Goal: Feedback & Contribution: Leave review/rating

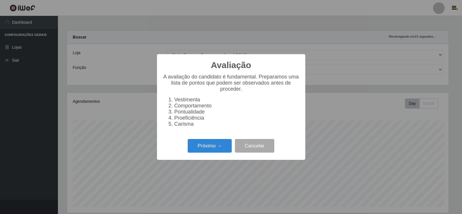
select select "161"
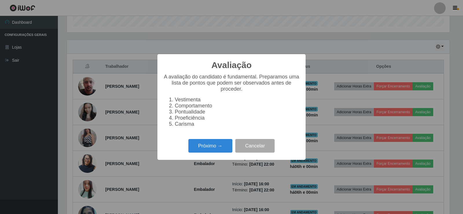
scroll to position [120, 383]
click at [210, 149] on button "Próximo →" at bounding box center [210, 146] width 44 height 14
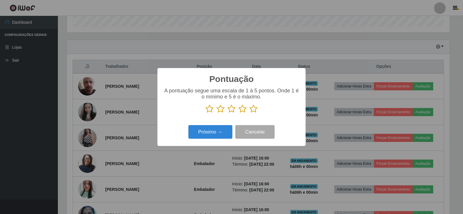
scroll to position [289338, 289075]
click at [254, 108] on icon at bounding box center [254, 108] width 8 height 9
click at [250, 113] on input "radio" at bounding box center [250, 113] width 0 height 0
click at [216, 135] on button "Próximo →" at bounding box center [210, 132] width 44 height 14
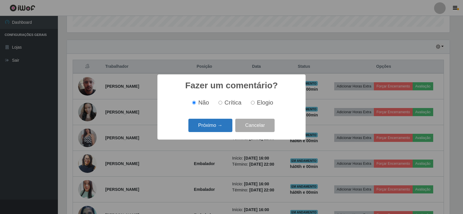
click at [215, 126] on button "Próximo →" at bounding box center [210, 126] width 44 height 14
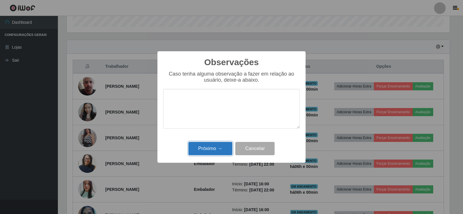
click at [216, 151] on button "Próximo →" at bounding box center [210, 149] width 44 height 14
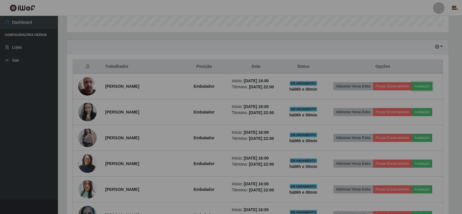
scroll to position [120, 386]
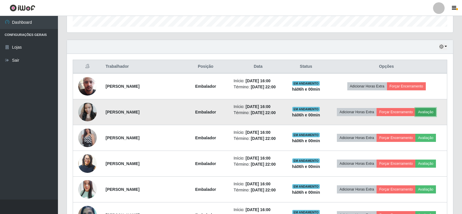
click at [431, 112] on button "Avaliação" at bounding box center [425, 112] width 21 height 8
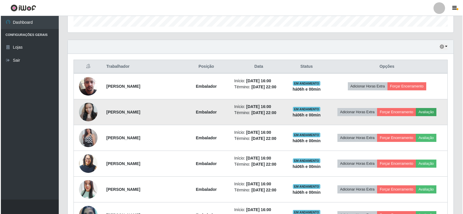
scroll to position [120, 383]
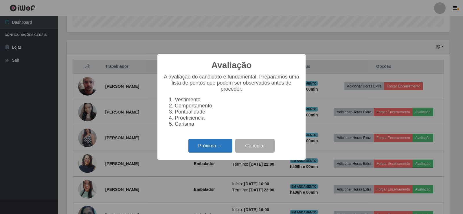
click at [213, 147] on button "Próximo →" at bounding box center [210, 146] width 44 height 14
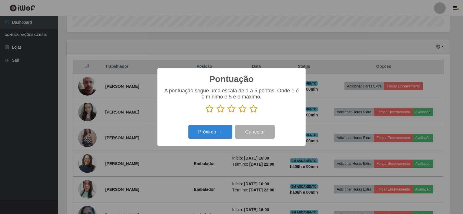
scroll to position [289338, 289075]
click at [256, 111] on icon at bounding box center [254, 108] width 8 height 9
click at [250, 113] on input "radio" at bounding box center [250, 113] width 0 height 0
click at [213, 133] on button "Próximo →" at bounding box center [210, 132] width 44 height 14
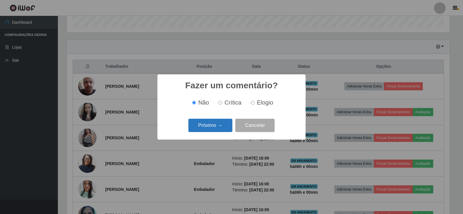
click at [211, 126] on button "Próximo →" at bounding box center [210, 126] width 44 height 14
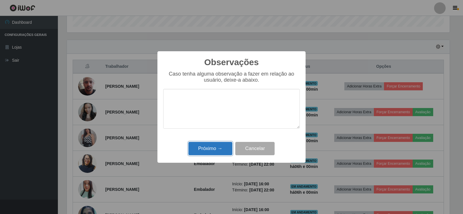
click at [217, 147] on button "Próximo →" at bounding box center [210, 149] width 44 height 14
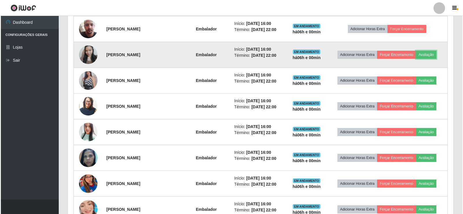
scroll to position [238, 0]
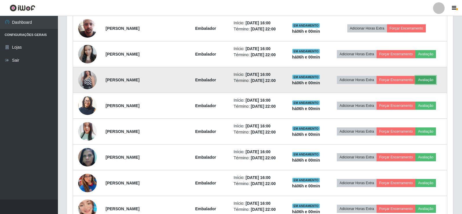
click at [423, 79] on button "Avaliação" at bounding box center [425, 80] width 21 height 8
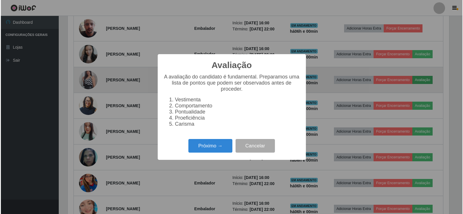
scroll to position [120, 383]
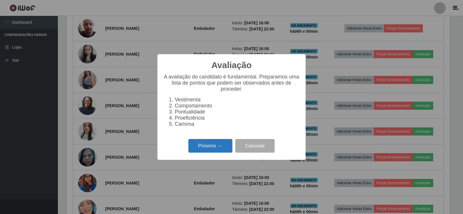
click at [204, 149] on button "Próximo →" at bounding box center [210, 146] width 44 height 14
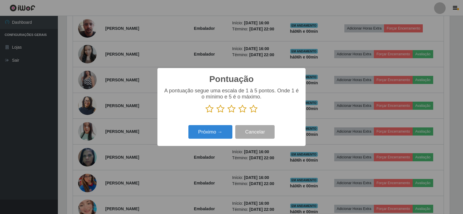
click at [254, 111] on icon at bounding box center [254, 108] width 8 height 9
click at [250, 113] on input "radio" at bounding box center [250, 113] width 0 height 0
click at [222, 134] on button "Próximo →" at bounding box center [210, 132] width 44 height 14
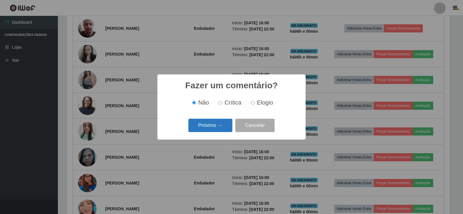
click at [225, 124] on button "Próximo →" at bounding box center [210, 126] width 44 height 14
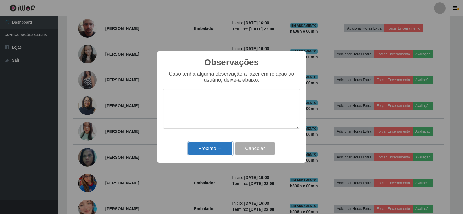
click at [219, 146] on button "Próximo →" at bounding box center [210, 149] width 44 height 14
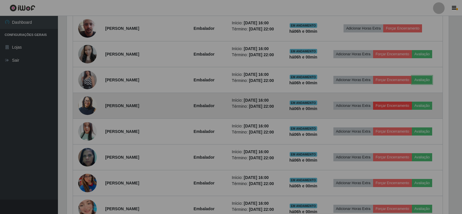
scroll to position [120, 386]
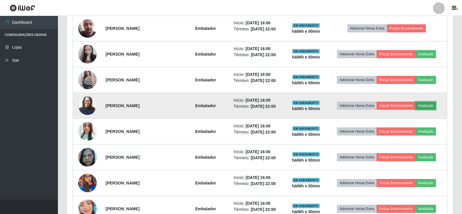
click at [432, 106] on button "Avaliação" at bounding box center [425, 106] width 21 height 8
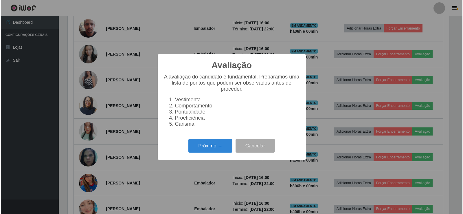
scroll to position [120, 383]
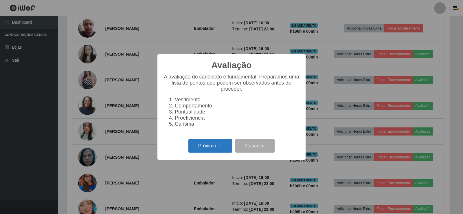
click at [205, 153] on button "Próximo →" at bounding box center [210, 146] width 44 height 14
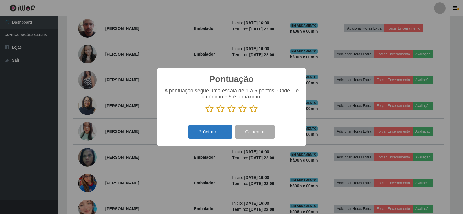
scroll to position [289338, 289075]
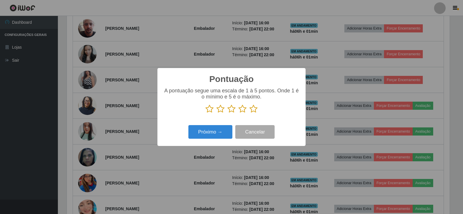
click at [249, 107] on p at bounding box center [231, 108] width 137 height 9
drag, startPoint x: 256, startPoint y: 113, endPoint x: 251, endPoint y: 113, distance: 4.9
click at [256, 113] on icon at bounding box center [254, 108] width 8 height 9
click at [250, 113] on input "radio" at bounding box center [250, 113] width 0 height 0
click at [213, 132] on button "Próximo →" at bounding box center [210, 132] width 44 height 14
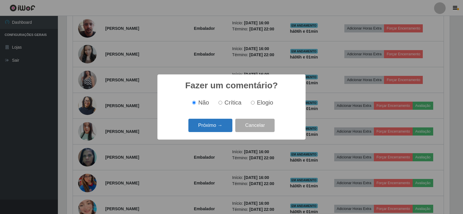
click at [214, 128] on button "Próximo →" at bounding box center [210, 126] width 44 height 14
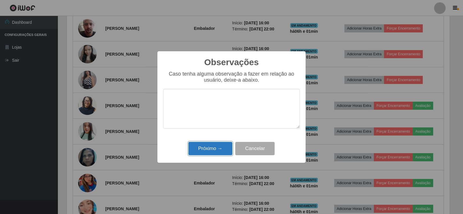
click at [214, 149] on button "Próximo →" at bounding box center [210, 149] width 44 height 14
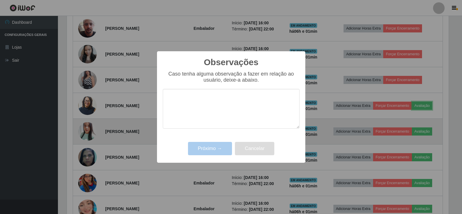
scroll to position [120, 386]
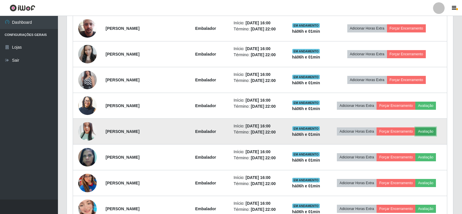
click at [427, 132] on button "Avaliação" at bounding box center [425, 131] width 21 height 8
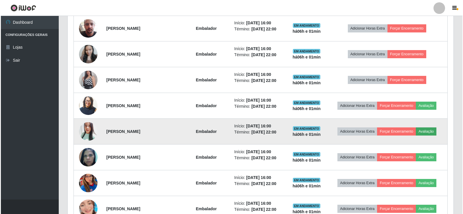
scroll to position [120, 383]
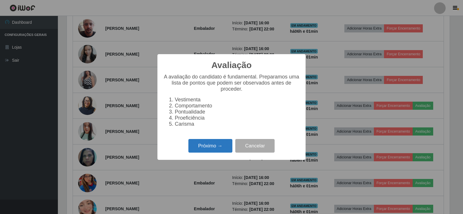
click at [210, 152] on button "Próximo →" at bounding box center [210, 146] width 44 height 14
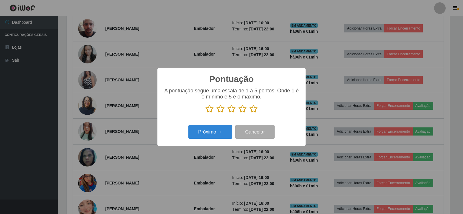
scroll to position [289338, 289075]
click at [256, 107] on icon at bounding box center [254, 108] width 8 height 9
click at [250, 113] on input "radio" at bounding box center [250, 113] width 0 height 0
click at [214, 129] on button "Próximo →" at bounding box center [210, 132] width 44 height 14
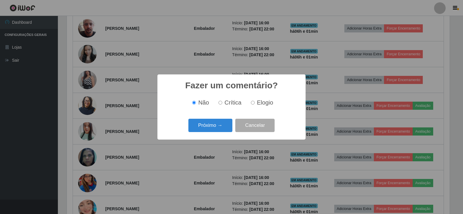
click at [214, 129] on button "Próximo →" at bounding box center [210, 126] width 44 height 14
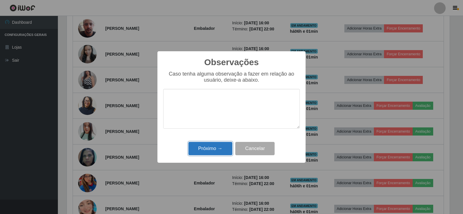
click at [212, 149] on button "Próximo →" at bounding box center [210, 149] width 44 height 14
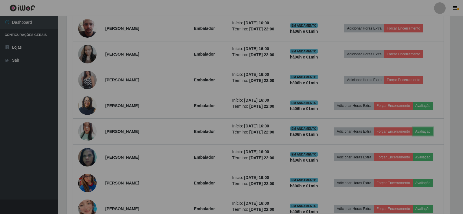
scroll to position [0, 0]
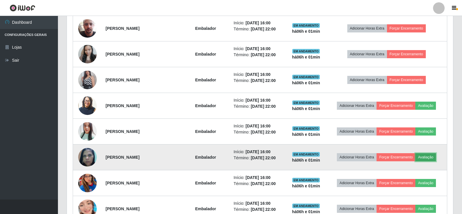
click at [426, 157] on button "Avaliação" at bounding box center [425, 157] width 21 height 8
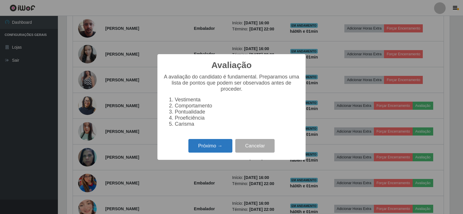
click at [210, 147] on button "Próximo →" at bounding box center [210, 146] width 44 height 14
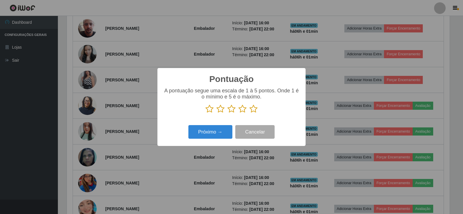
click at [252, 107] on icon at bounding box center [254, 108] width 8 height 9
click at [250, 113] on input "radio" at bounding box center [250, 113] width 0 height 0
click at [223, 127] on button "Próximo →" at bounding box center [210, 132] width 44 height 14
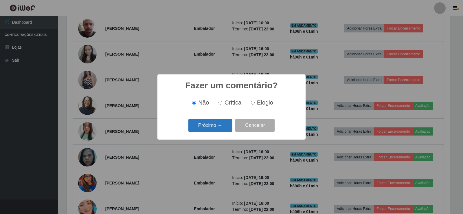
click at [222, 127] on button "Próximo →" at bounding box center [210, 126] width 44 height 14
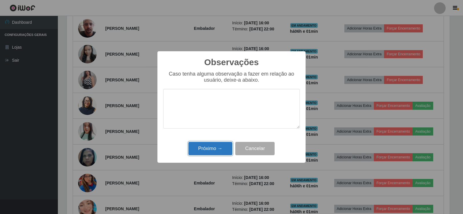
click at [215, 151] on button "Próximo →" at bounding box center [210, 149] width 44 height 14
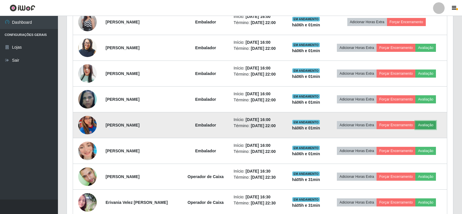
click at [429, 128] on button "Avaliação" at bounding box center [425, 125] width 21 height 8
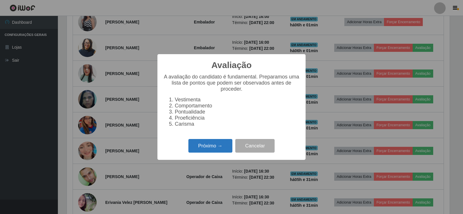
click at [202, 151] on button "Próximo →" at bounding box center [210, 146] width 44 height 14
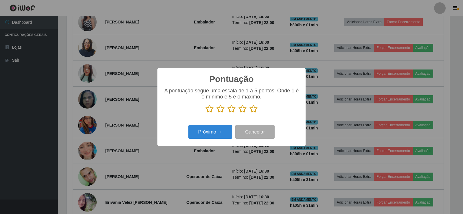
click at [256, 110] on icon at bounding box center [254, 108] width 8 height 9
click at [250, 113] on input "radio" at bounding box center [250, 113] width 0 height 0
click at [217, 129] on button "Próximo →" at bounding box center [210, 132] width 44 height 14
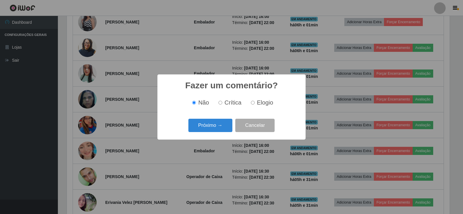
click at [214, 121] on button "Próximo →" at bounding box center [210, 126] width 44 height 14
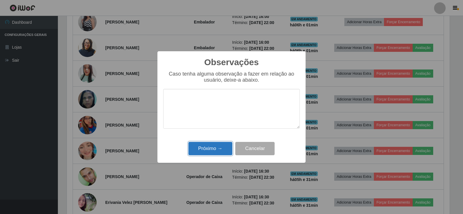
click at [212, 150] on button "Próximo →" at bounding box center [210, 149] width 44 height 14
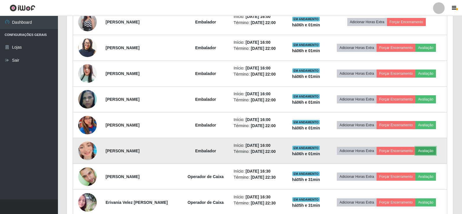
click at [430, 151] on button "Avaliação" at bounding box center [425, 151] width 21 height 8
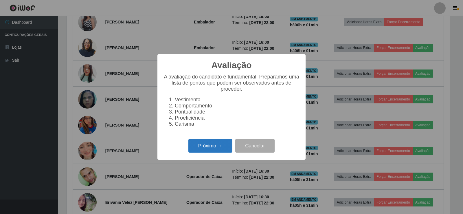
click at [205, 145] on button "Próximo →" at bounding box center [210, 146] width 44 height 14
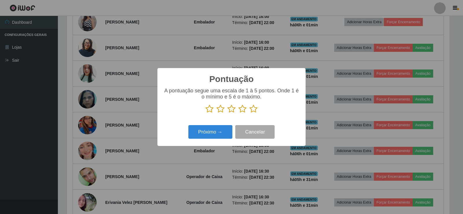
click at [252, 111] on icon at bounding box center [254, 108] width 8 height 9
click at [250, 113] on input "radio" at bounding box center [250, 113] width 0 height 0
click at [226, 130] on button "Próximo →" at bounding box center [210, 132] width 44 height 14
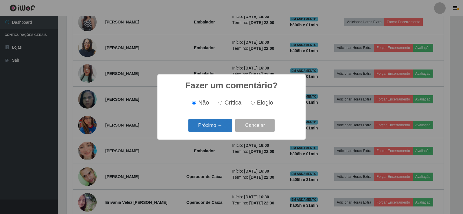
click at [222, 127] on button "Próximo →" at bounding box center [210, 126] width 44 height 14
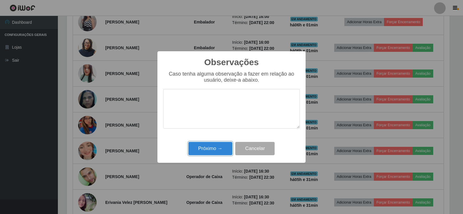
click at [216, 149] on button "Próximo →" at bounding box center [210, 149] width 44 height 14
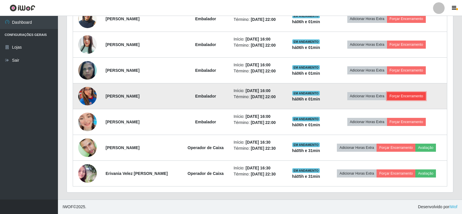
click at [413, 95] on button "Forçar Encerramento" at bounding box center [406, 96] width 39 height 8
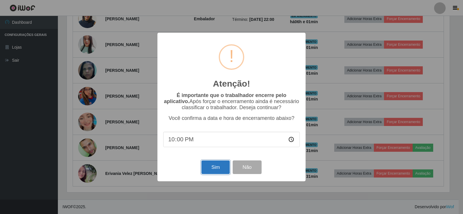
click at [222, 168] on button "Sim" at bounding box center [215, 167] width 28 height 14
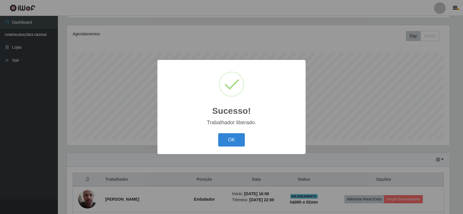
drag, startPoint x: 231, startPoint y: 137, endPoint x: 231, endPoint y: 132, distance: 5.5
click at [231, 137] on button "OK" at bounding box center [231, 140] width 27 height 14
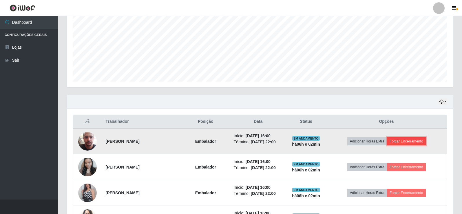
click at [393, 138] on button "Forçar Encerramento" at bounding box center [406, 141] width 39 height 8
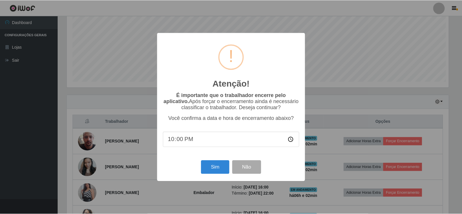
scroll to position [120, 383]
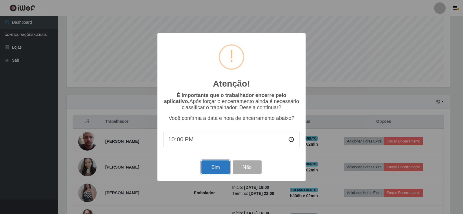
click at [214, 166] on button "Sim" at bounding box center [215, 167] width 28 height 14
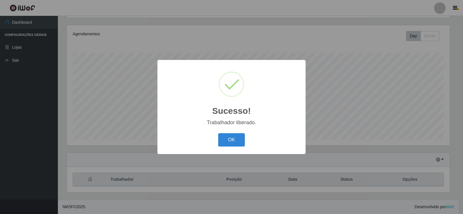
click at [228, 140] on button "OK" at bounding box center [231, 140] width 27 height 14
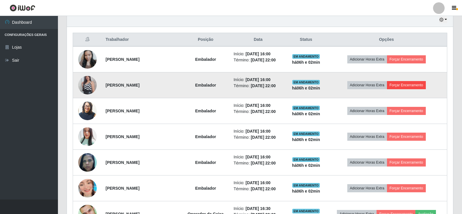
scroll to position [241, 0]
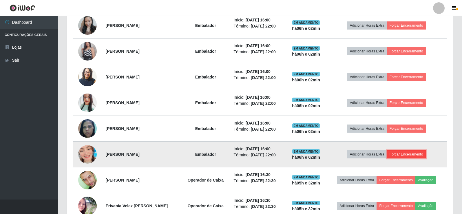
click at [415, 154] on button "Forçar Encerramento" at bounding box center [406, 154] width 39 height 8
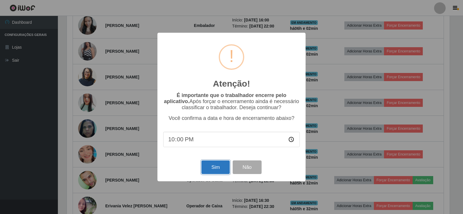
click at [204, 169] on button "Sim" at bounding box center [215, 167] width 28 height 14
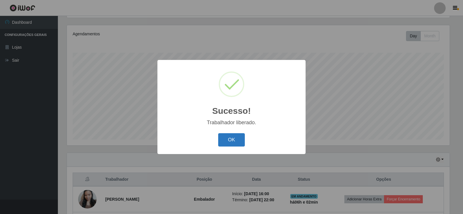
click at [235, 137] on button "OK" at bounding box center [231, 140] width 27 height 14
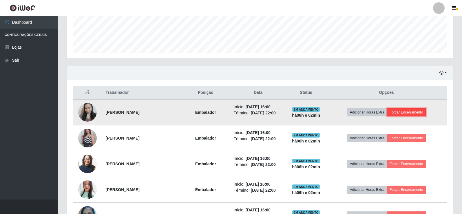
click at [407, 115] on button "Forçar Encerramento" at bounding box center [406, 112] width 39 height 8
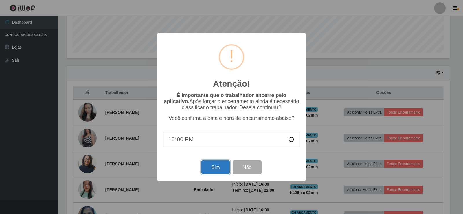
click at [216, 168] on button "Sim" at bounding box center [215, 167] width 28 height 14
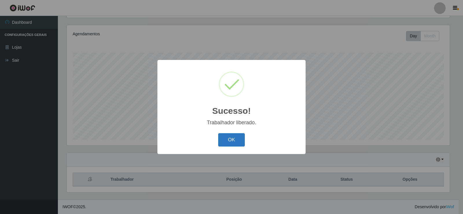
drag, startPoint x: 233, startPoint y: 130, endPoint x: 234, endPoint y: 141, distance: 10.5
click at [233, 130] on div "Sucesso! × Trabalhador liberado. OK Cancel" at bounding box center [231, 107] width 148 height 94
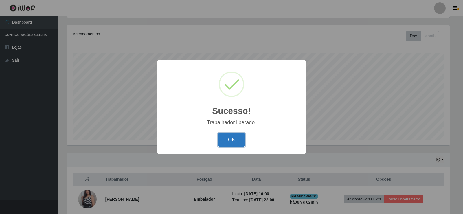
click at [234, 141] on button "OK" at bounding box center [231, 140] width 27 height 14
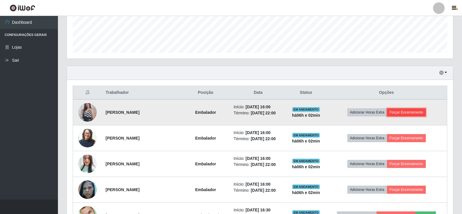
click at [414, 115] on button "Forçar Encerramento" at bounding box center [406, 112] width 39 height 8
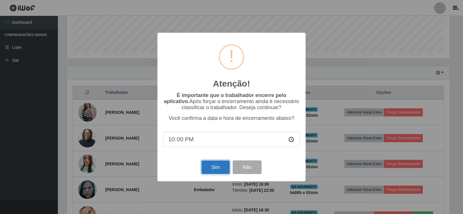
click at [213, 168] on button "Sim" at bounding box center [215, 167] width 28 height 14
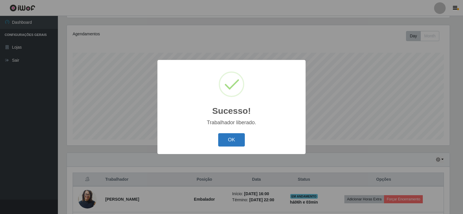
drag, startPoint x: 243, startPoint y: 133, endPoint x: 237, endPoint y: 135, distance: 6.0
click at [239, 135] on div "OK Cancel" at bounding box center [231, 139] width 137 height 16
click at [237, 135] on button "OK" at bounding box center [231, 140] width 27 height 14
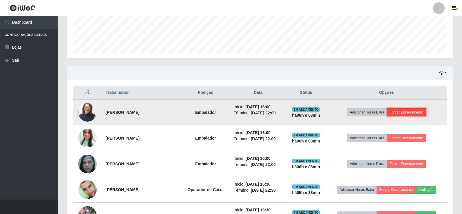
click at [423, 112] on button "Forçar Encerramento" at bounding box center [406, 112] width 39 height 8
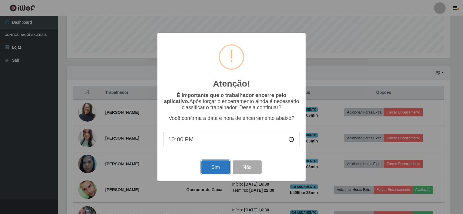
click at [212, 167] on button "Sim" at bounding box center [215, 167] width 28 height 14
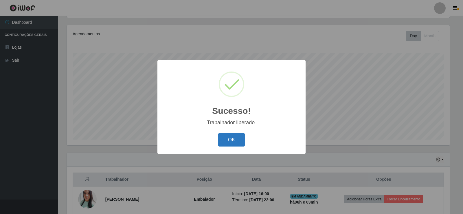
click at [228, 138] on button "OK" at bounding box center [231, 140] width 27 height 14
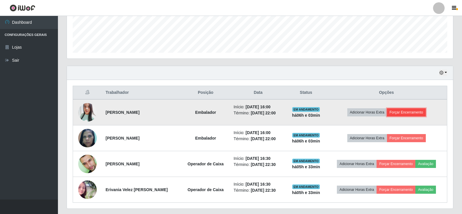
click at [406, 115] on button "Forçar Encerramento" at bounding box center [406, 112] width 39 height 8
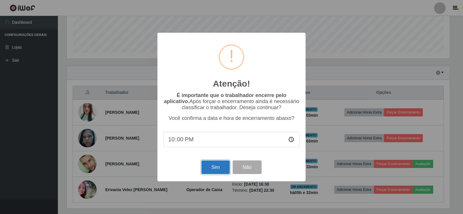
click at [215, 169] on button "Sim" at bounding box center [215, 167] width 28 height 14
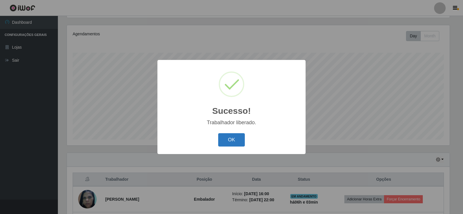
click at [234, 142] on button "OK" at bounding box center [231, 140] width 27 height 14
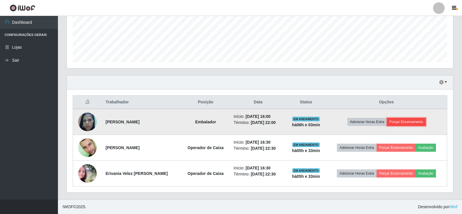
click at [406, 122] on button "Forçar Encerramento" at bounding box center [406, 122] width 39 height 8
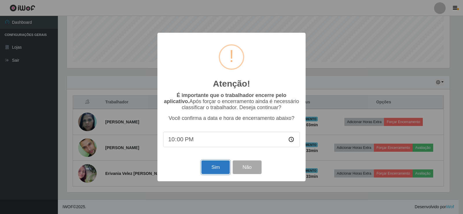
click at [208, 172] on button "Sim" at bounding box center [215, 167] width 28 height 14
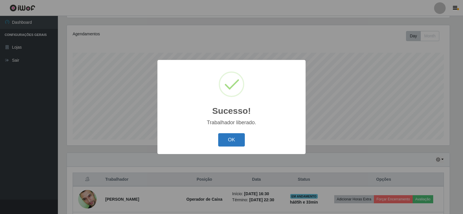
click at [236, 135] on button "OK" at bounding box center [231, 140] width 27 height 14
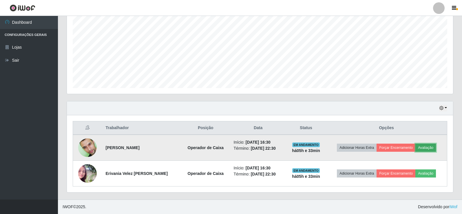
click at [434, 151] on button "Avaliação" at bounding box center [425, 148] width 21 height 8
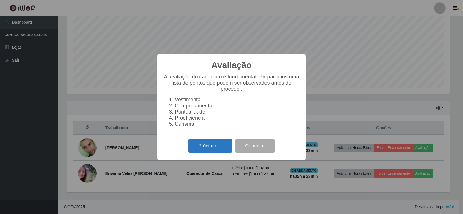
click at [212, 151] on button "Próximo →" at bounding box center [210, 146] width 44 height 14
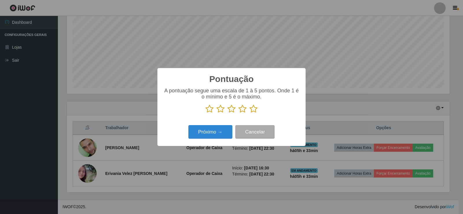
click at [254, 110] on icon at bounding box center [254, 108] width 8 height 9
click at [250, 113] on input "radio" at bounding box center [250, 113] width 0 height 0
click at [219, 133] on button "Próximo →" at bounding box center [210, 132] width 44 height 14
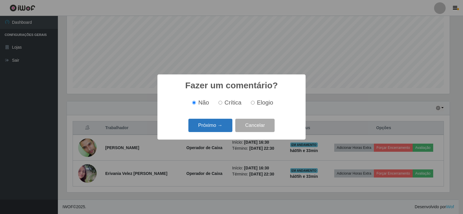
click at [218, 125] on button "Próximo →" at bounding box center [210, 126] width 44 height 14
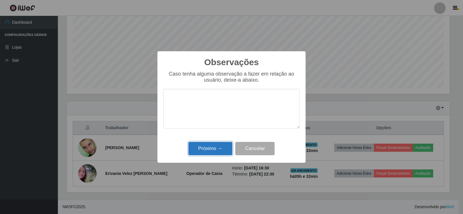
click at [205, 147] on button "Próximo →" at bounding box center [210, 149] width 44 height 14
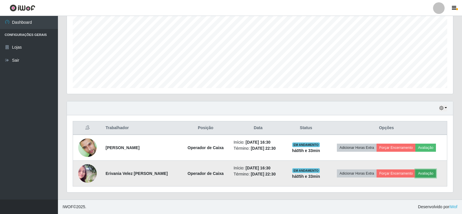
click at [424, 174] on button "Avaliação" at bounding box center [425, 173] width 21 height 8
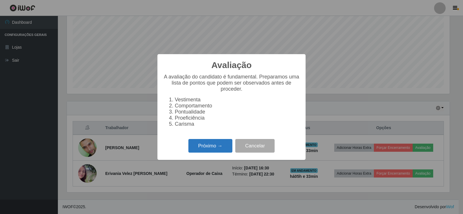
click at [200, 150] on button "Próximo →" at bounding box center [210, 146] width 44 height 14
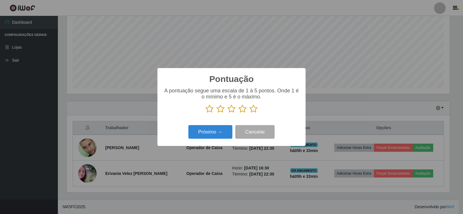
click at [254, 110] on icon at bounding box center [254, 108] width 8 height 9
click at [250, 113] on input "radio" at bounding box center [250, 113] width 0 height 0
click at [210, 136] on button "Próximo →" at bounding box center [210, 132] width 44 height 14
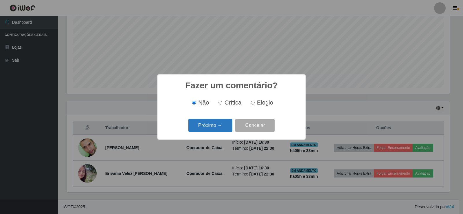
click at [212, 128] on button "Próximo →" at bounding box center [210, 126] width 44 height 14
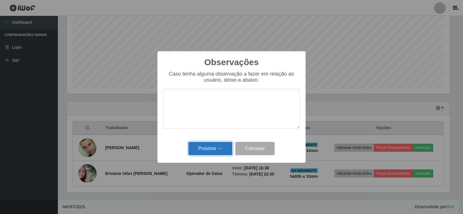
click at [224, 145] on button "Próximo →" at bounding box center [210, 149] width 44 height 14
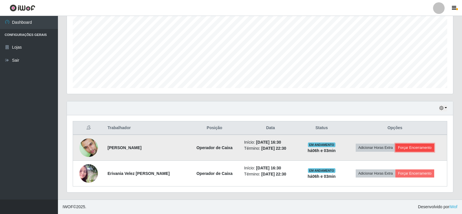
click at [413, 148] on button "Forçar Encerramento" at bounding box center [414, 148] width 39 height 8
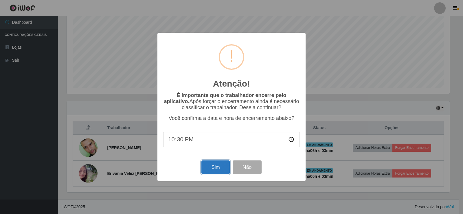
click at [206, 167] on button "Sim" at bounding box center [215, 167] width 28 height 14
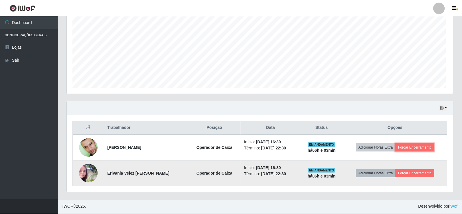
scroll to position [120, 386]
click at [413, 167] on td "Adicionar Horas Extra Forçar Encerramento" at bounding box center [395, 174] width 104 height 26
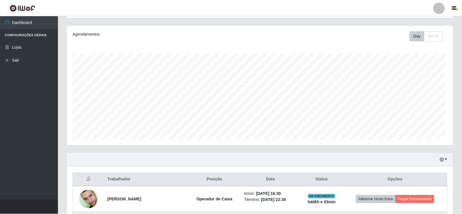
scroll to position [120, 383]
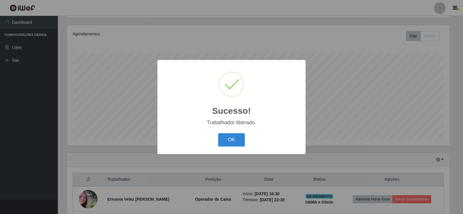
click at [246, 145] on div "OK Cancel" at bounding box center [231, 139] width 137 height 16
click at [248, 141] on div "OK Cancel" at bounding box center [231, 139] width 137 height 16
click at [243, 141] on button "OK" at bounding box center [231, 140] width 27 height 14
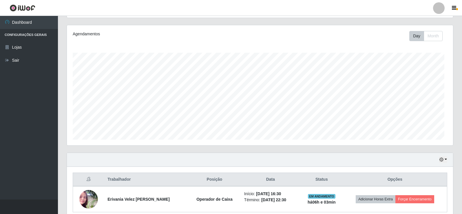
scroll to position [120, 386]
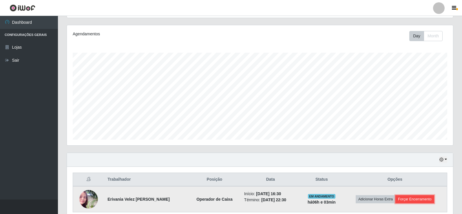
click at [413, 201] on button "Forçar Encerramento" at bounding box center [414, 199] width 39 height 8
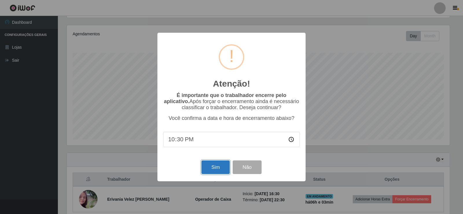
click at [209, 165] on button "Sim" at bounding box center [215, 167] width 28 height 14
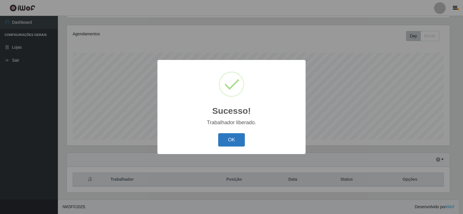
click at [226, 139] on button "OK" at bounding box center [231, 140] width 27 height 14
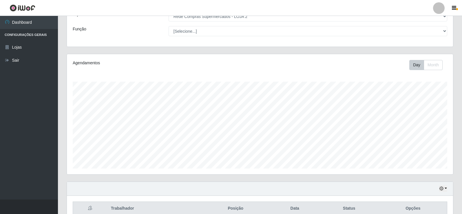
scroll to position [0, 0]
